Goal: Information Seeking & Learning: Find specific fact

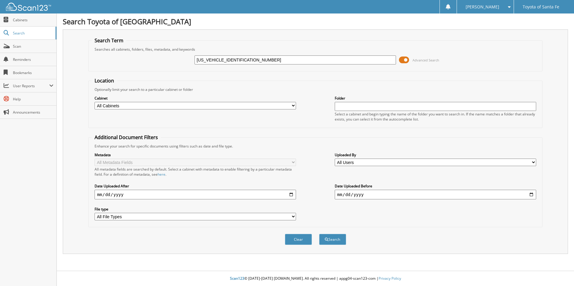
type input "[US_VEHICLE_IDENTIFICATION_NUMBER]"
click at [319, 234] on button "Search" at bounding box center [332, 239] width 27 height 11
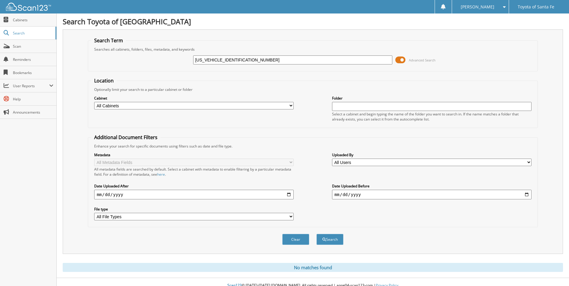
click at [216, 59] on input "[US_VEHICLE_IDENTIFICATION_NUMBER]" at bounding box center [293, 60] width 200 height 9
type input "[US_VEHICLE_IDENTIFICATION_NUMBER]"
click at [317, 234] on button "Search" at bounding box center [330, 239] width 27 height 11
drag, startPoint x: 238, startPoint y: 60, endPoint x: 141, endPoint y: 64, distance: 96.4
click at [141, 64] on div "[US_VEHICLE_IDENTIFICATION_NUMBER] Advanced Search" at bounding box center [312, 60] width 443 height 16
